Goal: Information Seeking & Learning: Learn about a topic

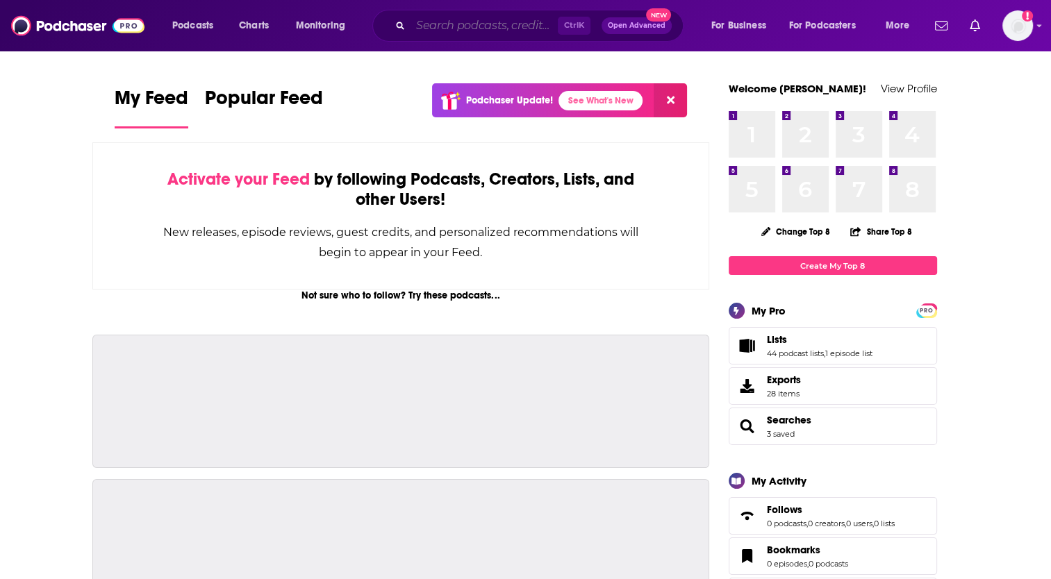
click at [490, 24] on input "Search podcasts, credits, & more..." at bounding box center [483, 26] width 147 height 22
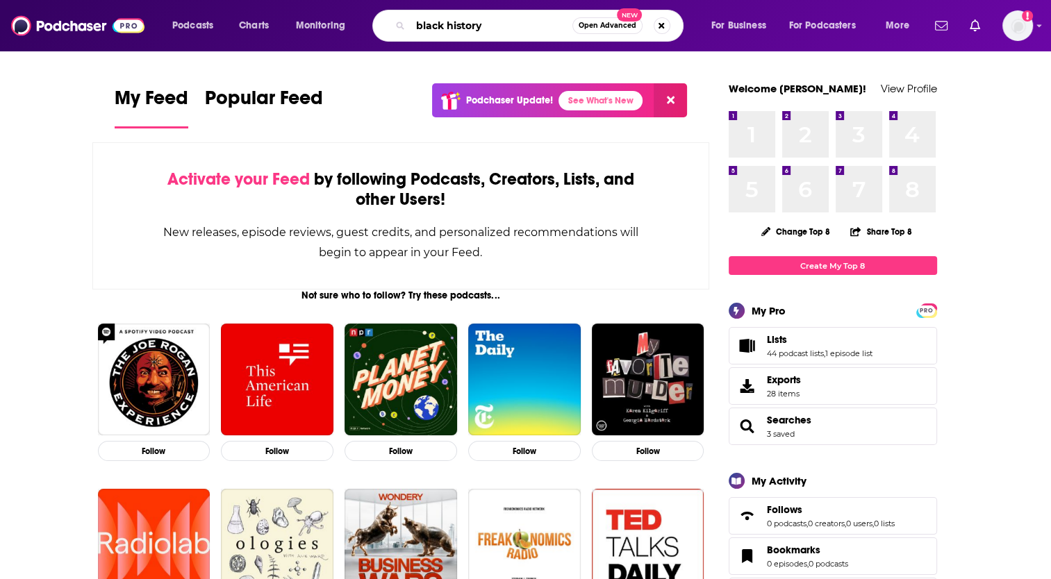
type input "black history"
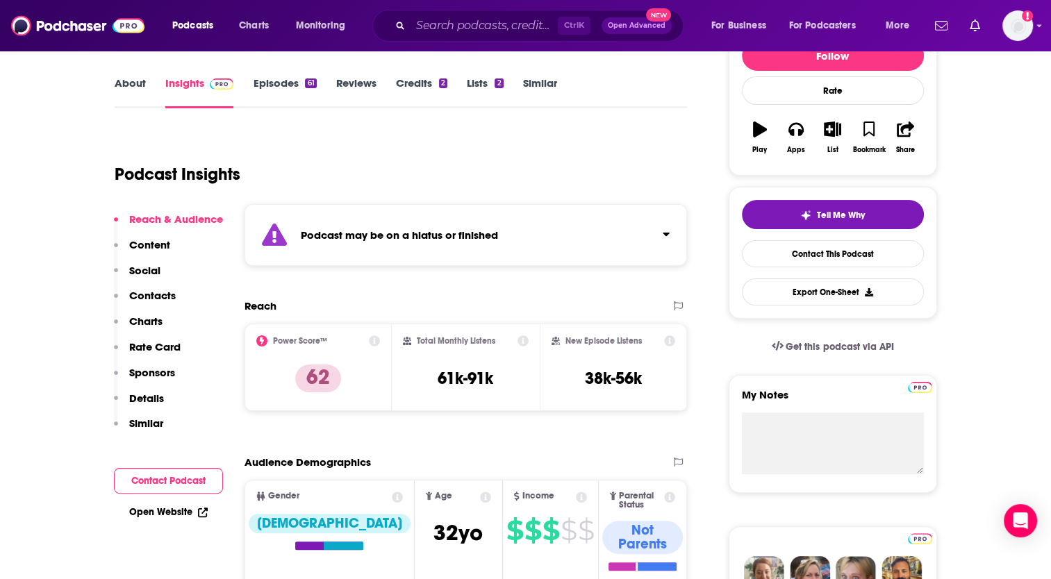
scroll to position [189, 0]
click at [409, 235] on strong "Podcast may be on a hiatus or finished" at bounding box center [399, 234] width 197 height 13
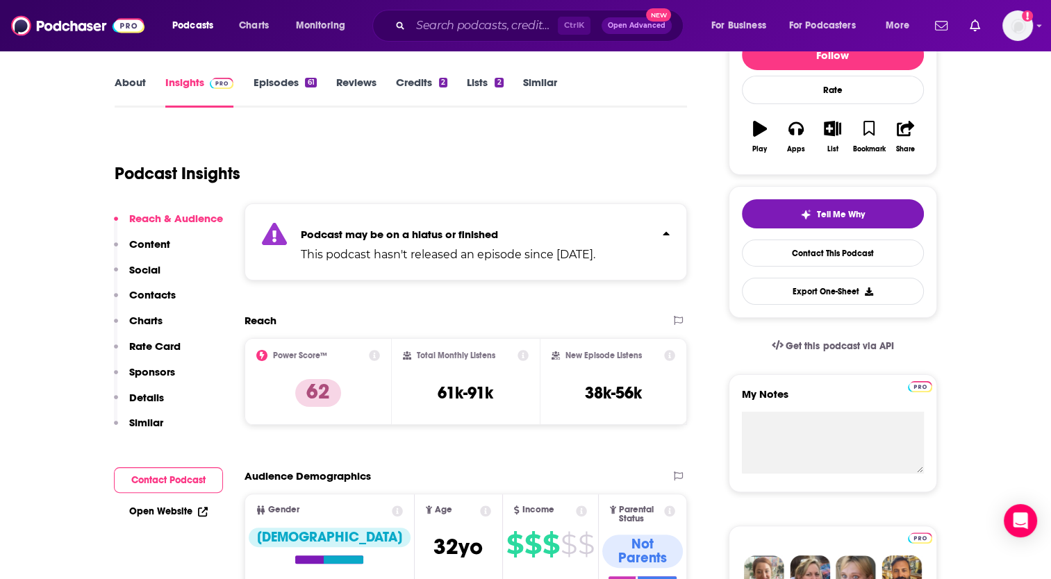
click at [424, 235] on strong "Podcast may be on a hiatus or finished" at bounding box center [399, 234] width 197 height 13
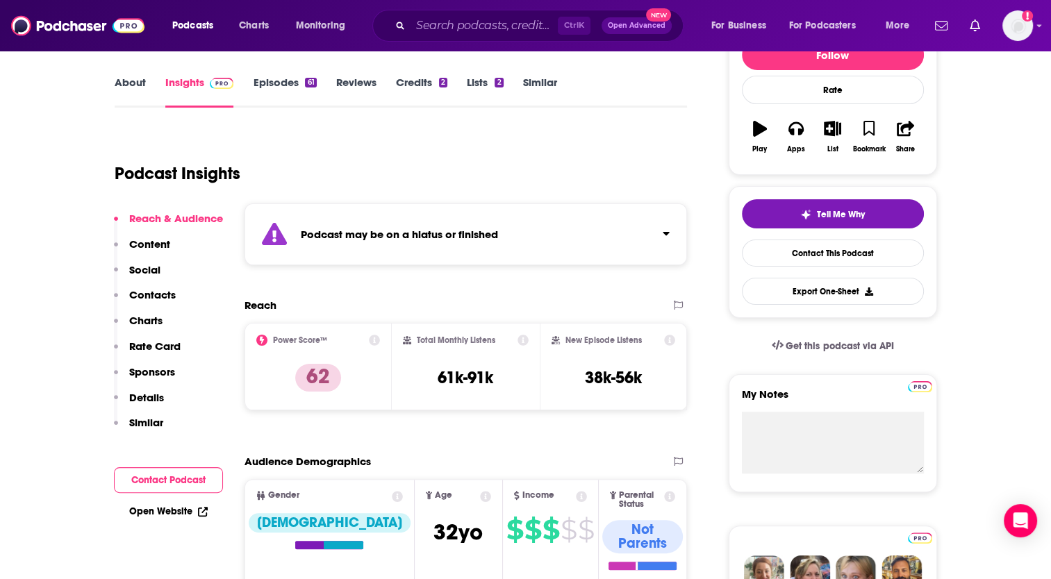
click at [424, 235] on strong "Podcast may be on a hiatus or finished" at bounding box center [399, 234] width 197 height 13
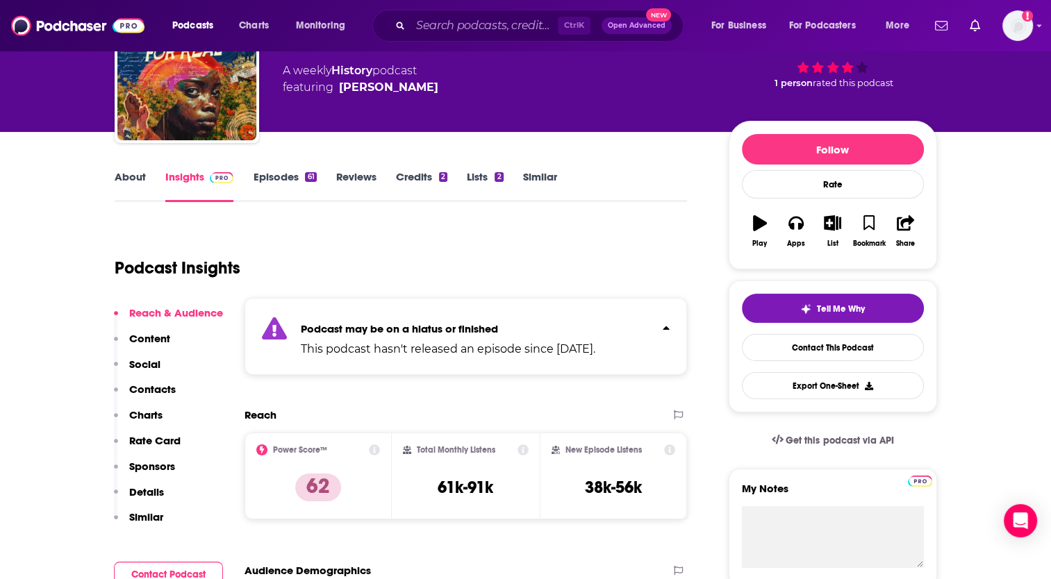
scroll to position [0, 0]
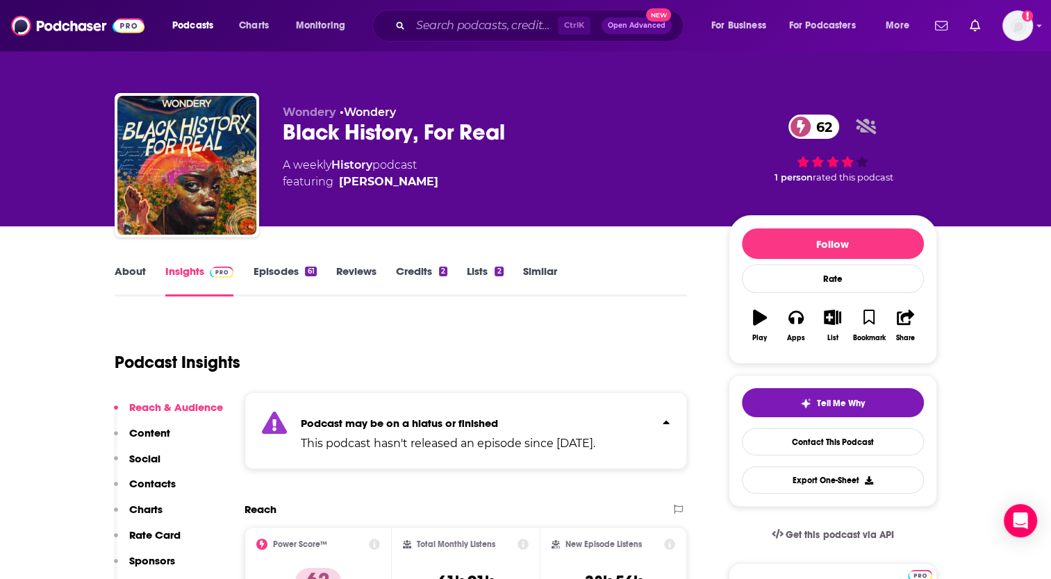
click at [306, 272] on div "61" at bounding box center [310, 272] width 11 height 10
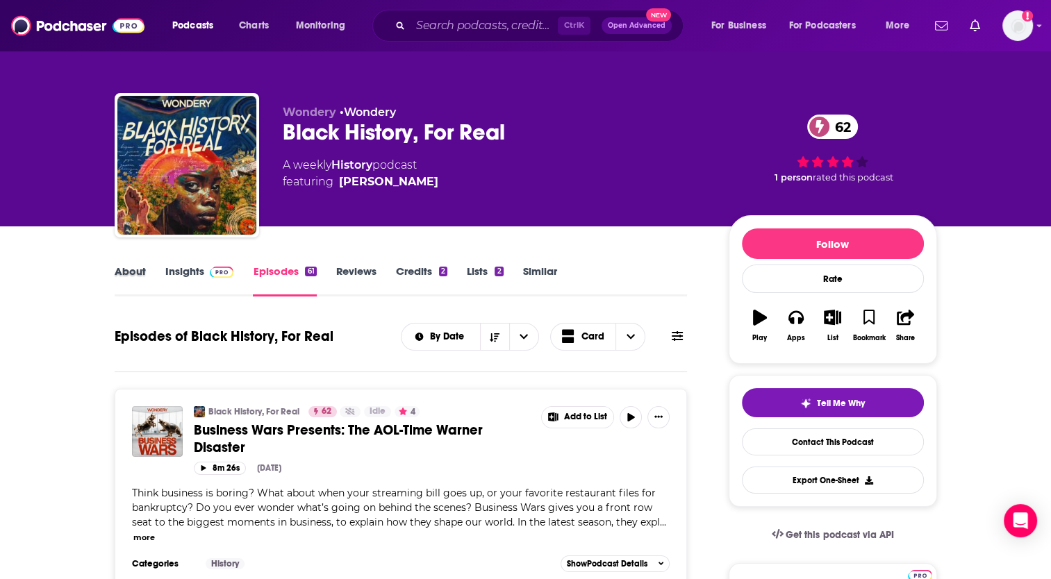
click at [144, 277] on div "About" at bounding box center [140, 281] width 51 height 32
click at [134, 272] on link "About" at bounding box center [130, 281] width 31 height 32
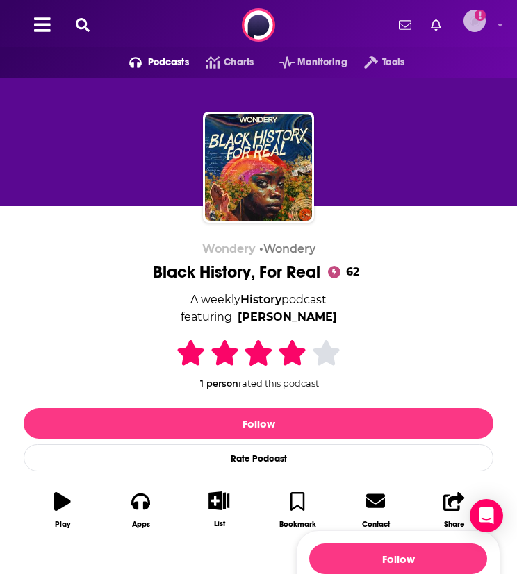
click at [481, 23] on img "Logged in as ereardon" at bounding box center [474, 21] width 22 height 22
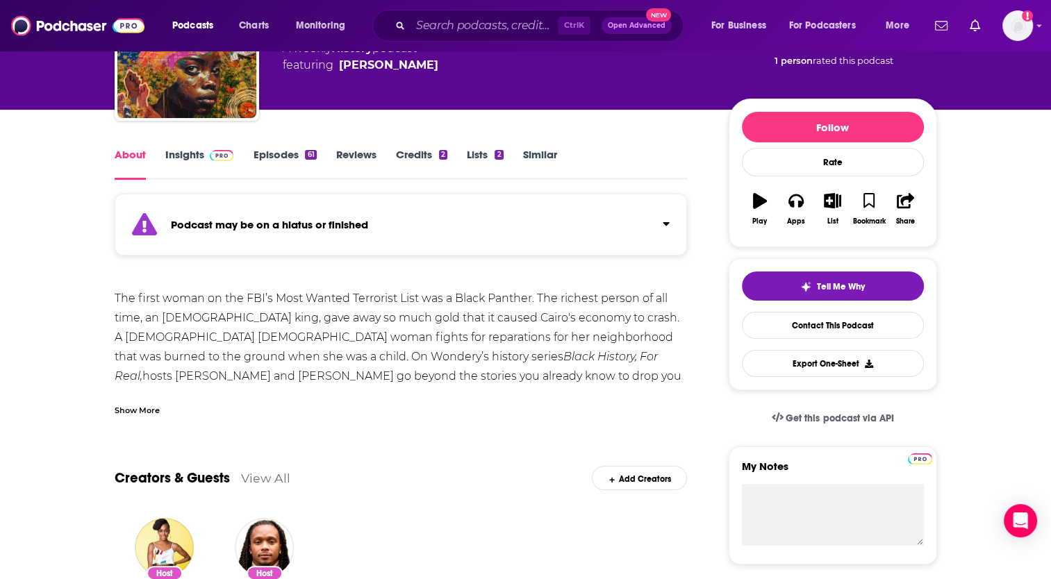
scroll to position [111, 0]
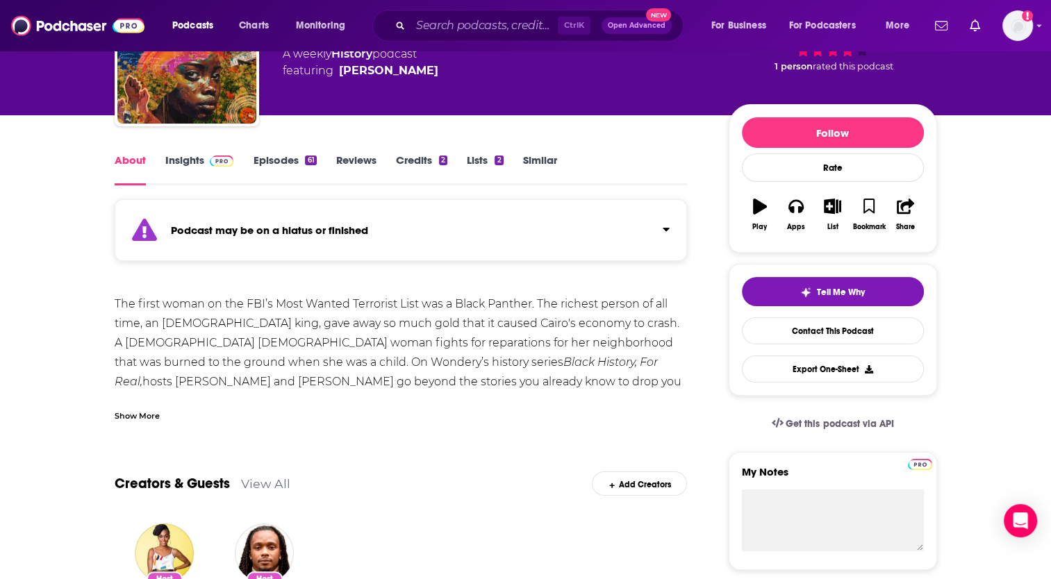
click at [192, 155] on link "Insights" at bounding box center [199, 169] width 69 height 32
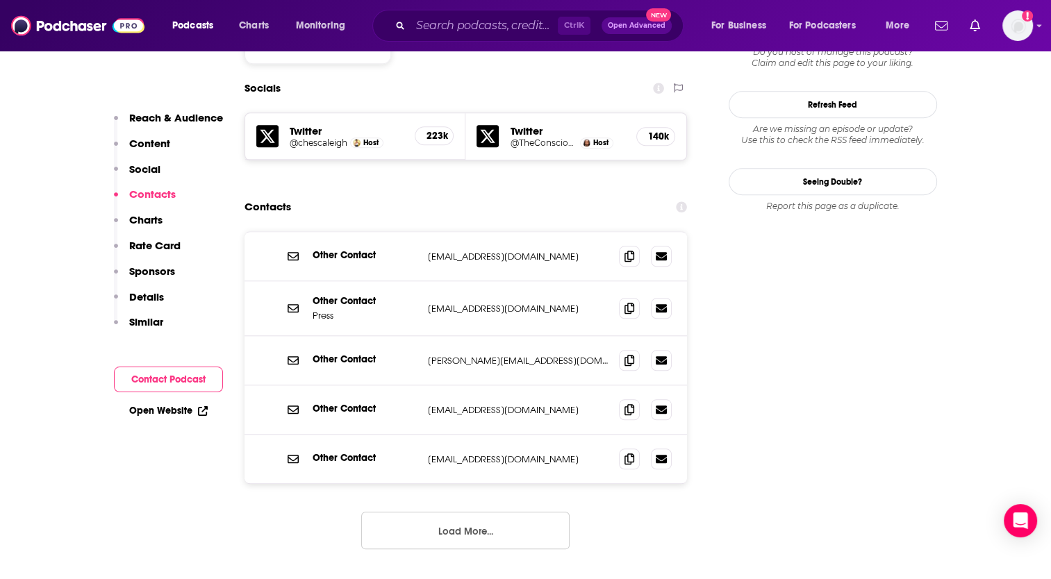
scroll to position [1281, 0]
click at [471, 512] on button "Load More..." at bounding box center [465, 531] width 208 height 38
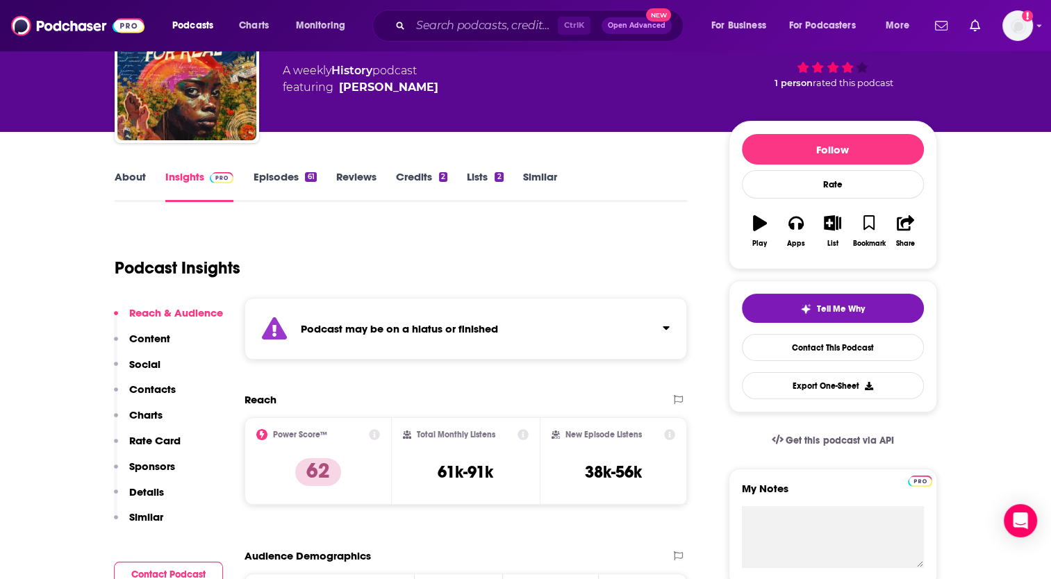
scroll to position [94, 0]
click at [128, 180] on link "About" at bounding box center [130, 186] width 31 height 32
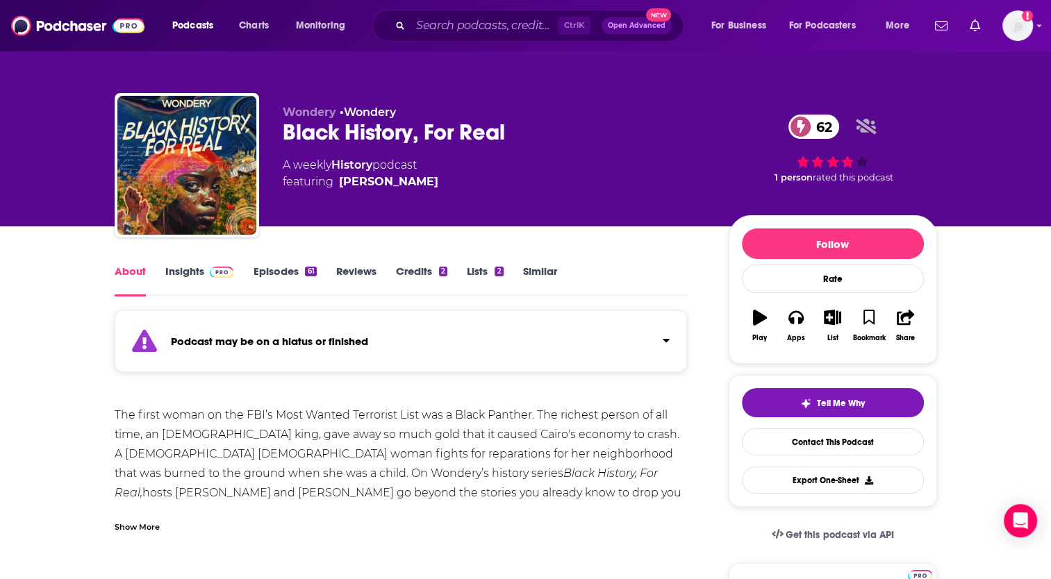
click at [178, 269] on link "Insights" at bounding box center [199, 281] width 69 height 32
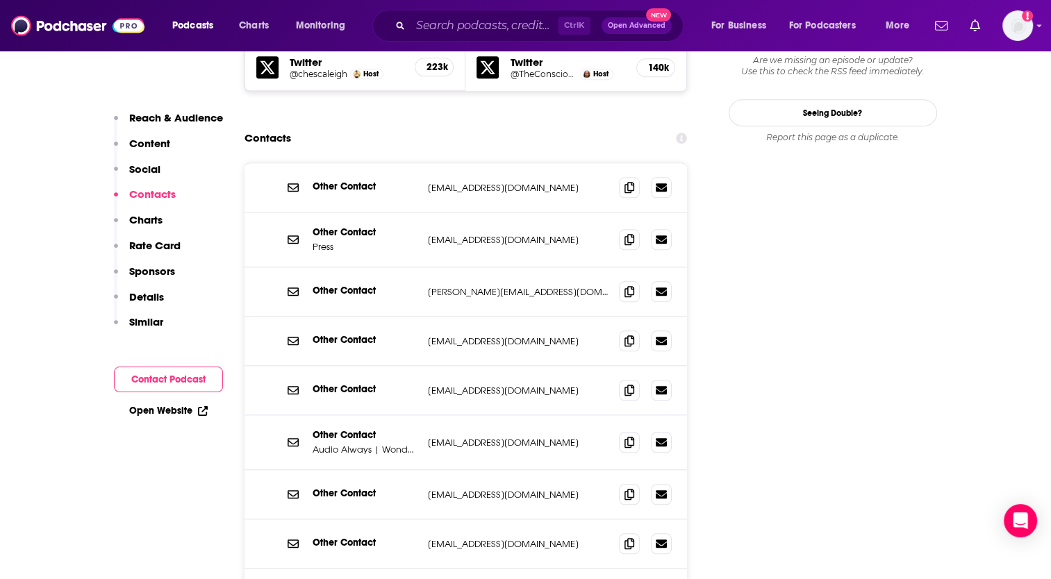
scroll to position [1350, 0]
